Goal: Task Accomplishment & Management: Manage account settings

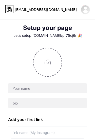
click at [50, 62] on input "file" at bounding box center [48, 62] width 28 height 28
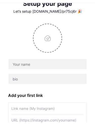
scroll to position [28, 0]
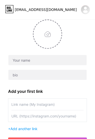
click at [50, 103] on input "text" at bounding box center [47, 104] width 72 height 11
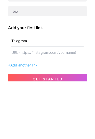
scroll to position [37, 0]
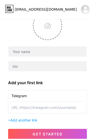
click at [42, 94] on input "Telegram" at bounding box center [47, 95] width 72 height 11
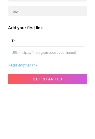
type input "T"
type input "TELEGRAM"
click at [26, 102] on input "text" at bounding box center [47, 107] width 72 height 11
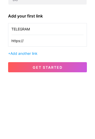
scroll to position [36, 0]
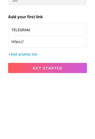
type input "https://"
click at [22, 110] on span "Add another link" at bounding box center [23, 112] width 27 height 4
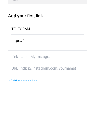
scroll to position [37, 0]
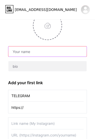
click at [21, 52] on input "text" at bounding box center [47, 52] width 79 height 10
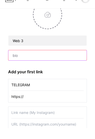
click at [50, 61] on input "text" at bounding box center [47, 66] width 79 height 10
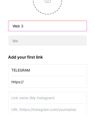
click at [23, 47] on input "Web 3" at bounding box center [47, 52] width 79 height 10
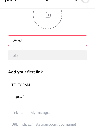
type input "Web3"
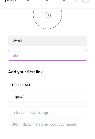
click at [53, 61] on input "text" at bounding box center [47, 66] width 79 height 10
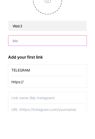
paste input "Click the 3 Dot at the top right corner, click open in browser then click the t…"
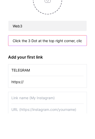
type input "Click the 3 Dot at the top right corner, click open in browser then click the t…"
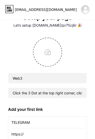
scroll to position [0, 0]
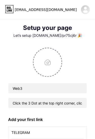
click at [50, 63] on input "file" at bounding box center [48, 62] width 28 height 28
type input "C:\fakepath\FE0776A5-6578-446F-997A-DFC957DA714A.png"
